Goal: Check status: Check status

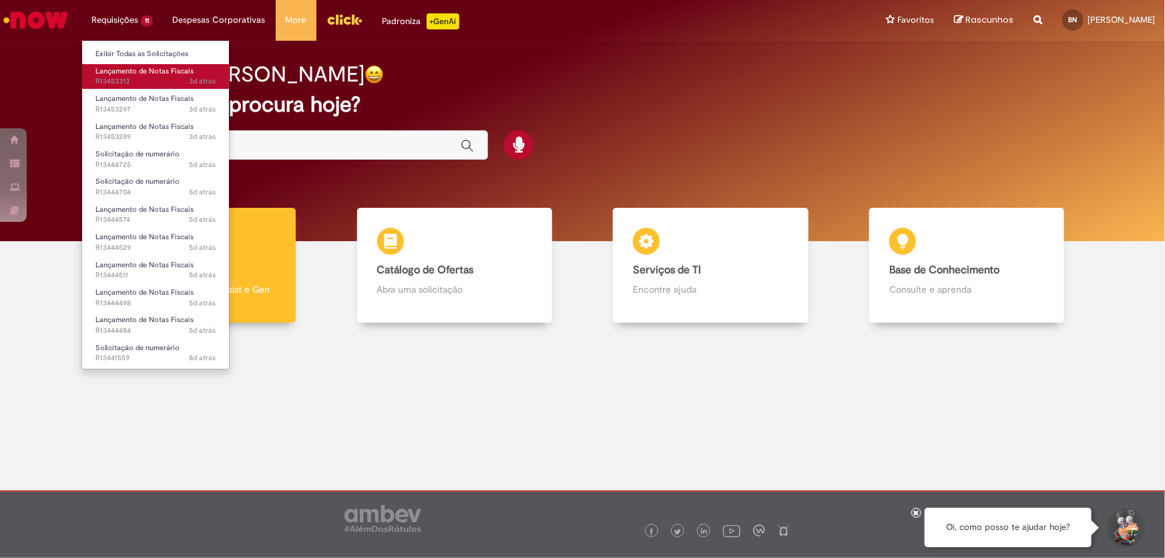
click at [168, 80] on span "3d atrás 3 dias atrás R13453313" at bounding box center [156, 81] width 120 height 11
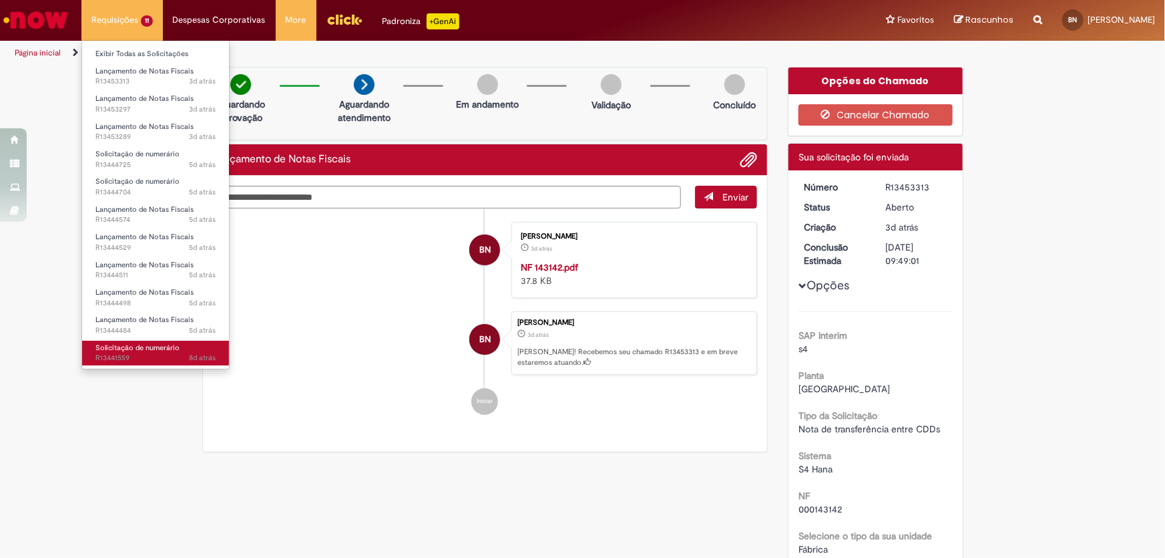
click at [135, 352] on link "Solicitação de numerário 8d atrás 8 dias atrás R13441559" at bounding box center [155, 353] width 147 height 25
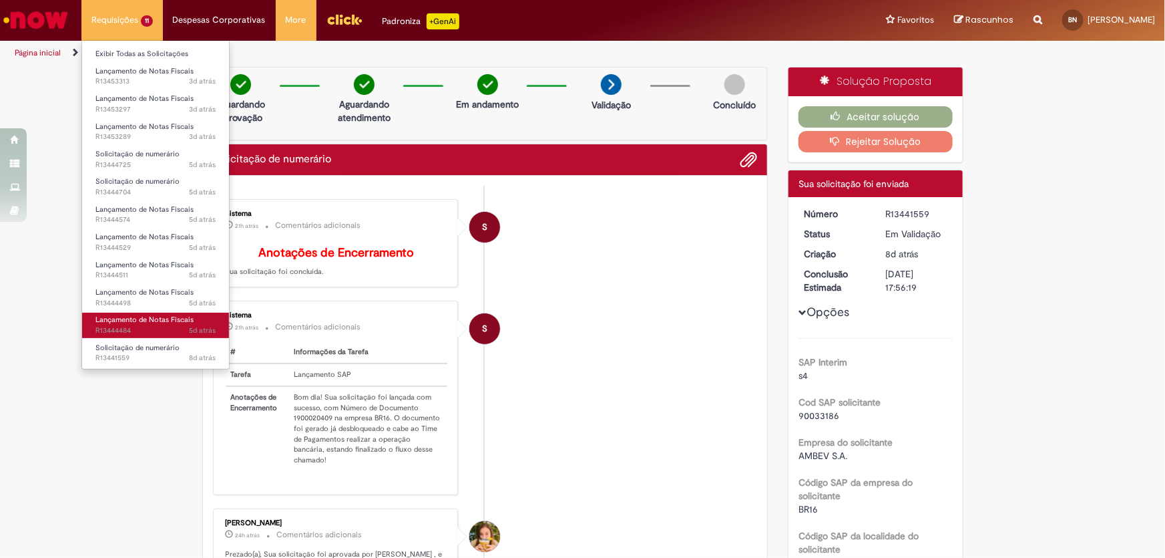
click at [134, 331] on span "5d atrás 5 dias atrás R13444484" at bounding box center [156, 330] width 120 height 11
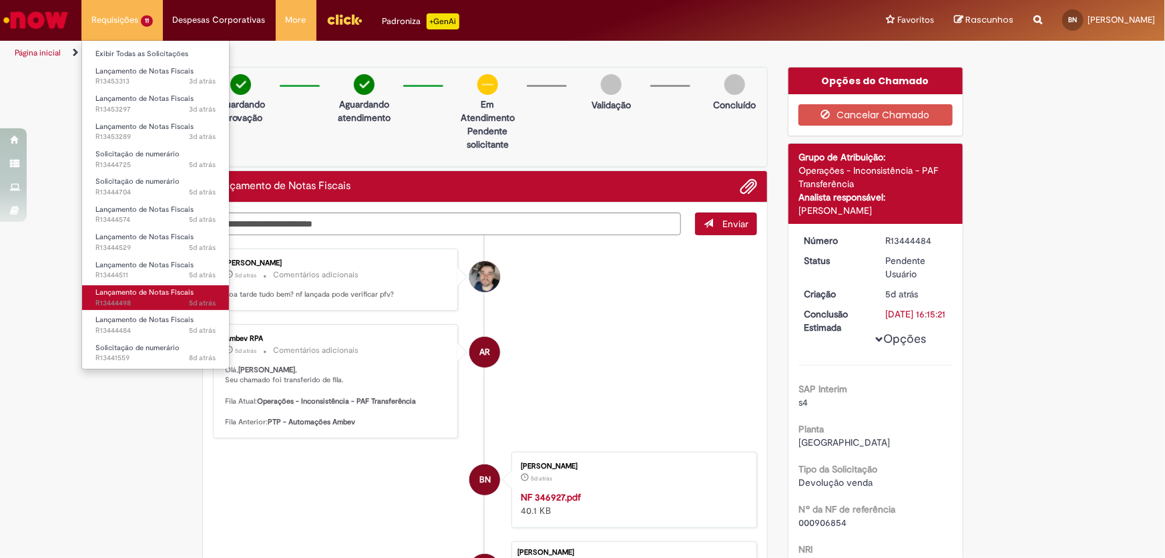
click at [130, 300] on span "5d atrás 5 dias atrás R13444498" at bounding box center [156, 303] width 120 height 11
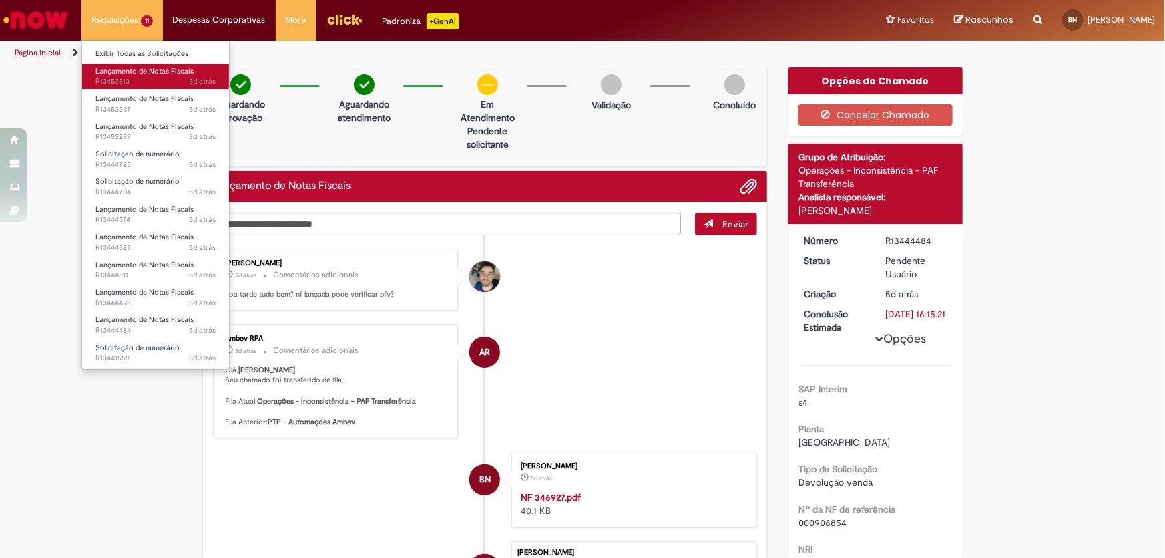
click at [128, 79] on span "3d atrás 3 dias atrás R13453313" at bounding box center [156, 81] width 120 height 11
